Goal: Find contact information: Find contact information

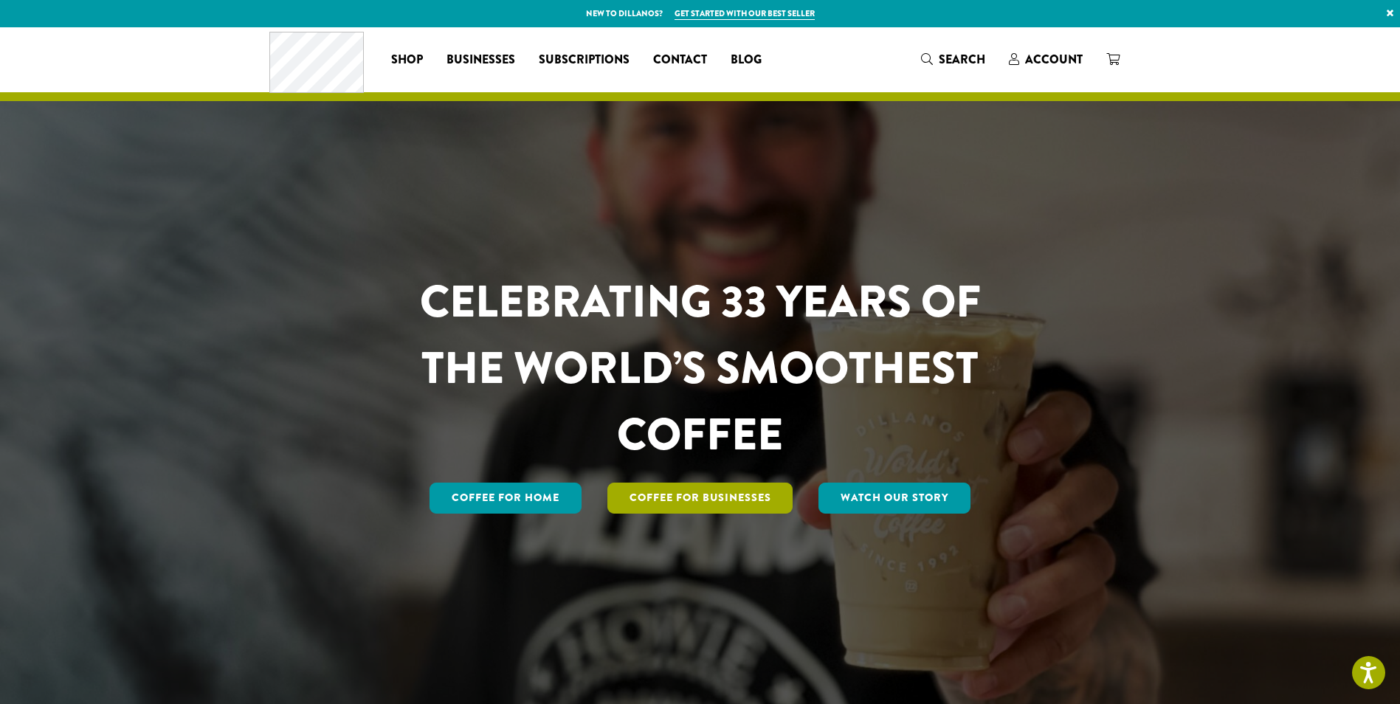
click at [708, 495] on link "Coffee For Businesses" at bounding box center [700, 498] width 186 height 31
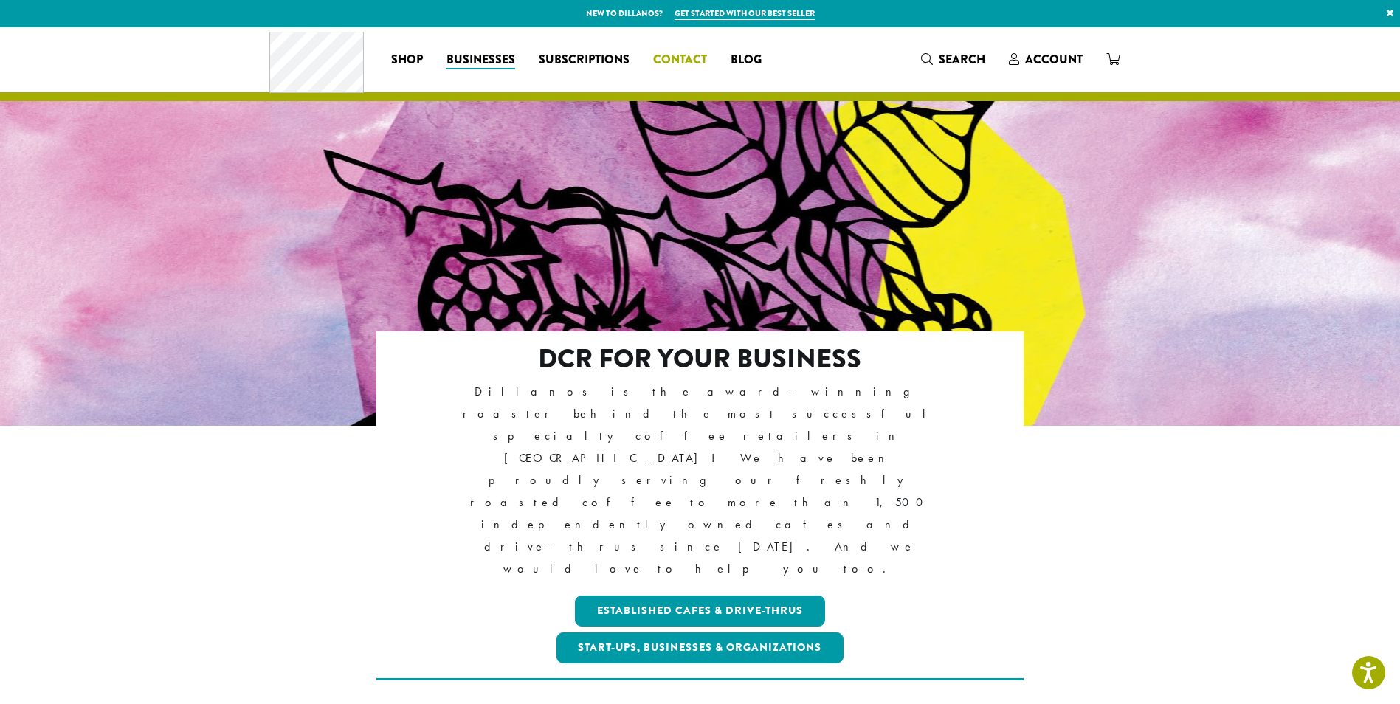
click at [677, 62] on span "Contact" at bounding box center [680, 60] width 54 height 18
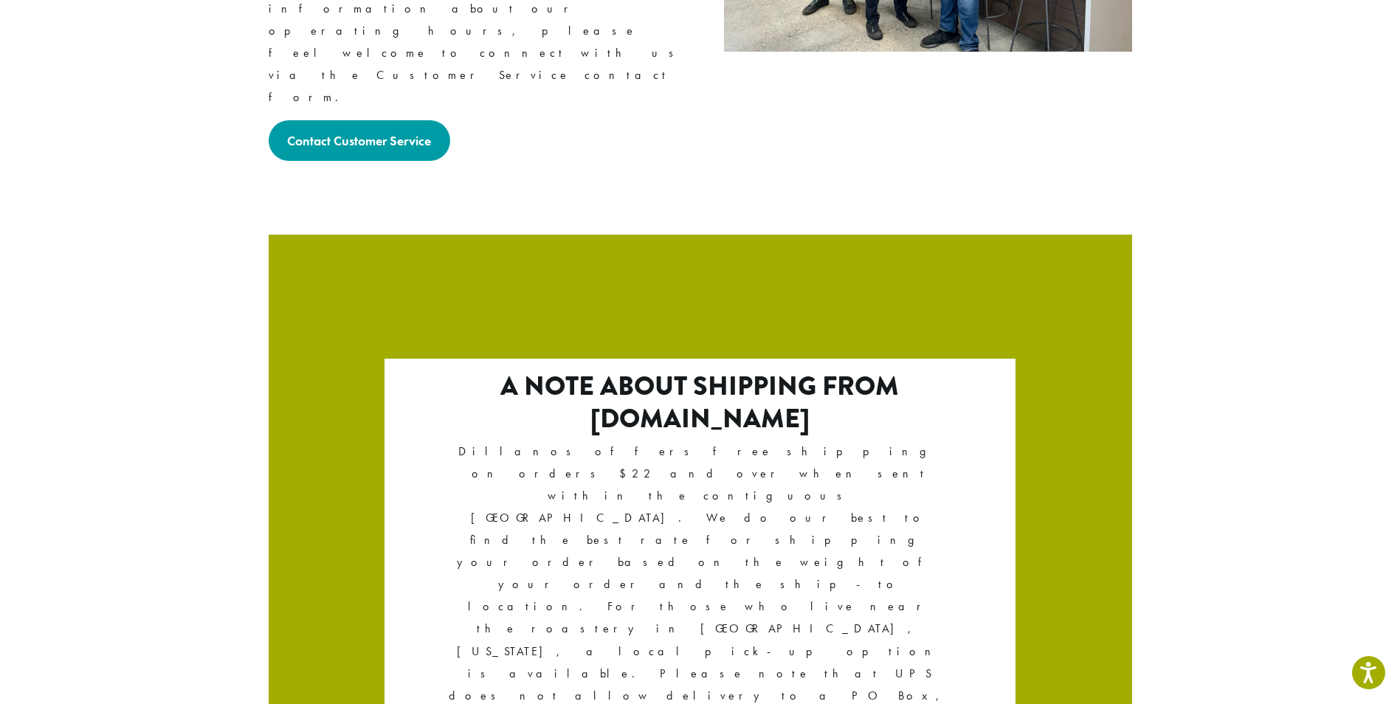
scroll to position [2416, 0]
